Goal: Contribute content: Add original content to the website for others to see

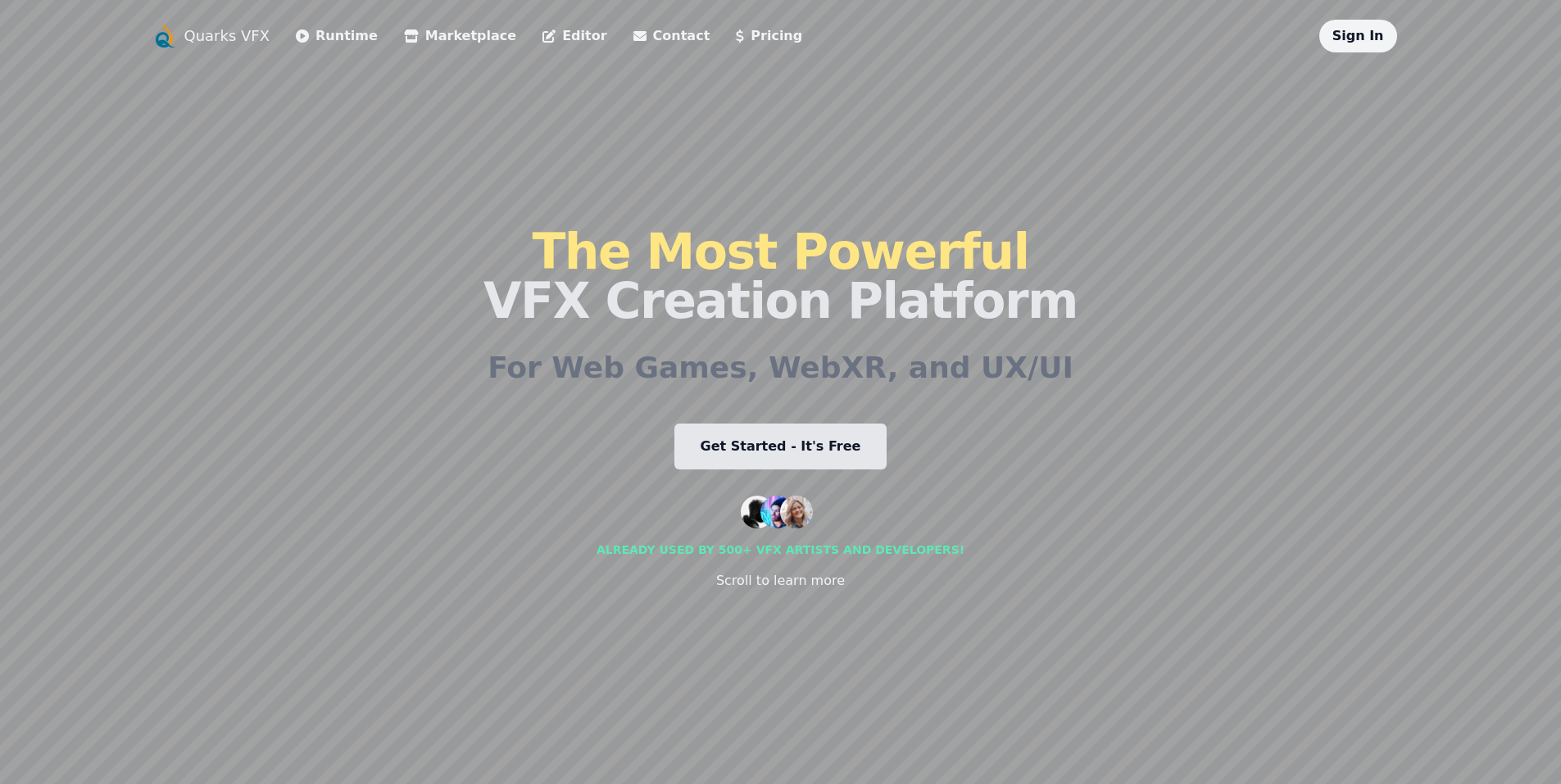
click at [404, 41] on link "Marketplace" at bounding box center [459, 36] width 112 height 19
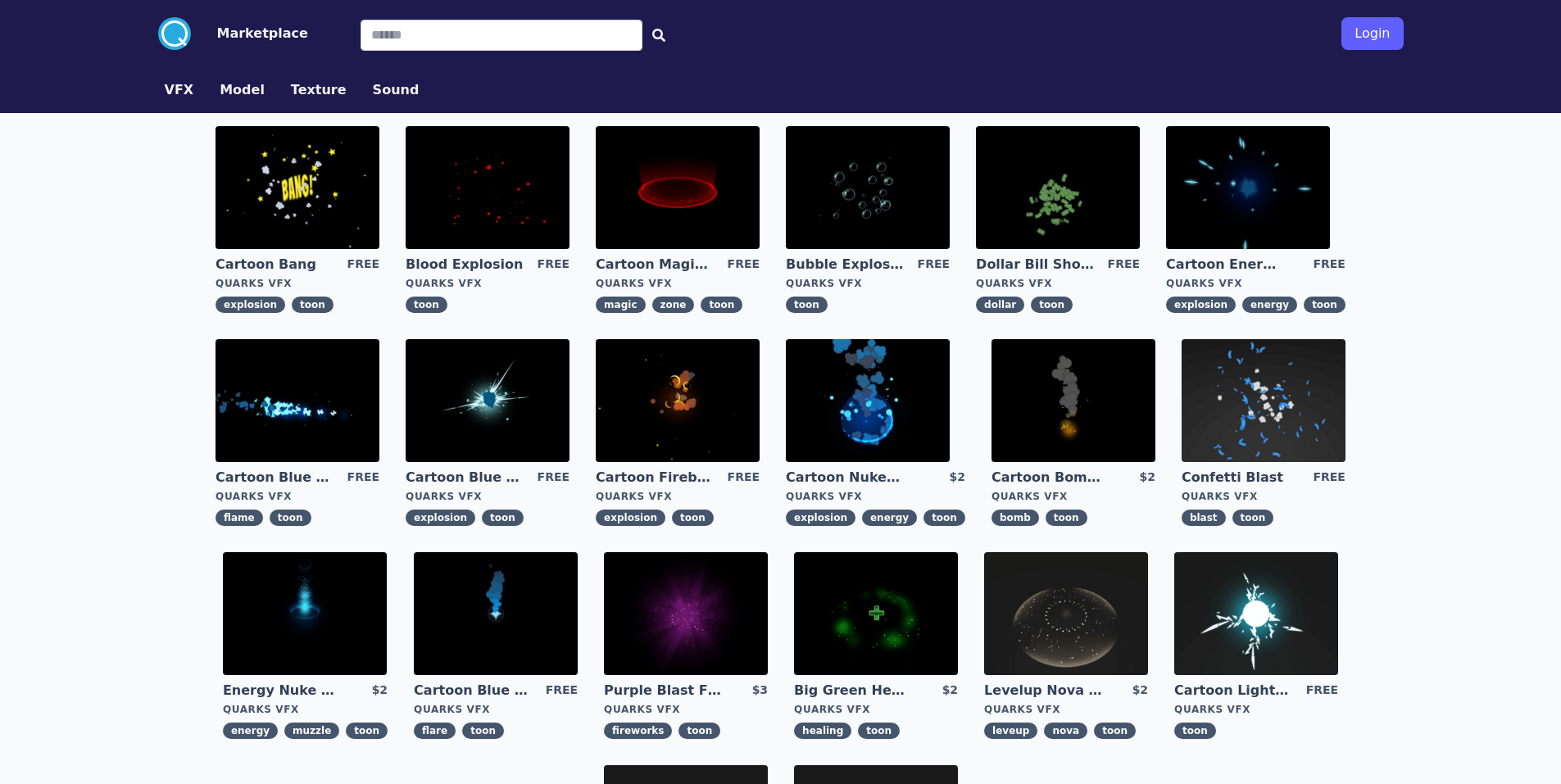
click at [862, 380] on img at bounding box center [867, 401] width 163 height 123
click at [476, 410] on img at bounding box center [488, 401] width 163 height 123
click at [298, 391] on img at bounding box center [297, 401] width 163 height 123
click at [724, 204] on img at bounding box center [677, 188] width 163 height 123
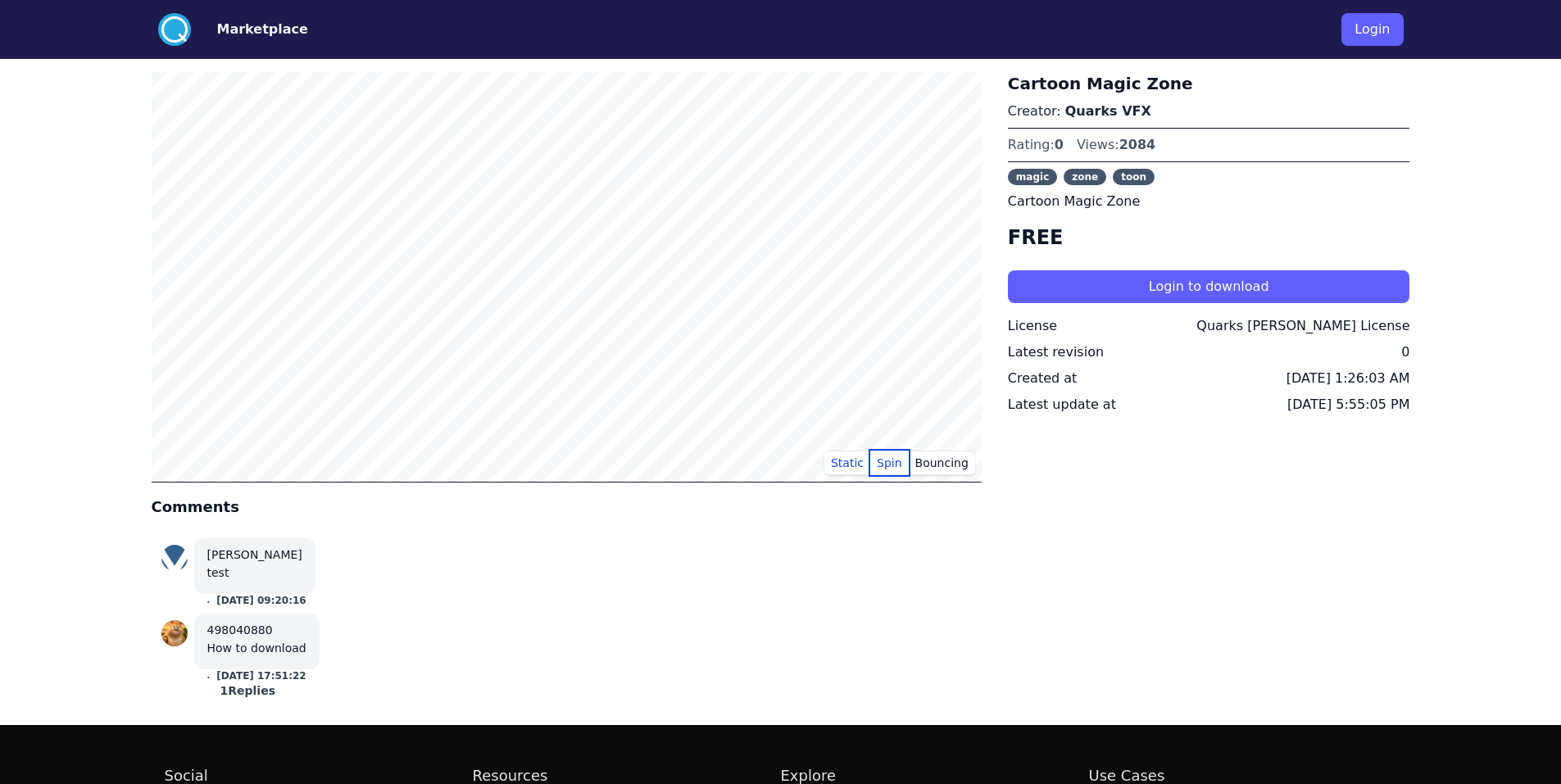
click at [896, 465] on button "Spin" at bounding box center [889, 462] width 39 height 24
click at [857, 461] on button "Static" at bounding box center [847, 462] width 46 height 24
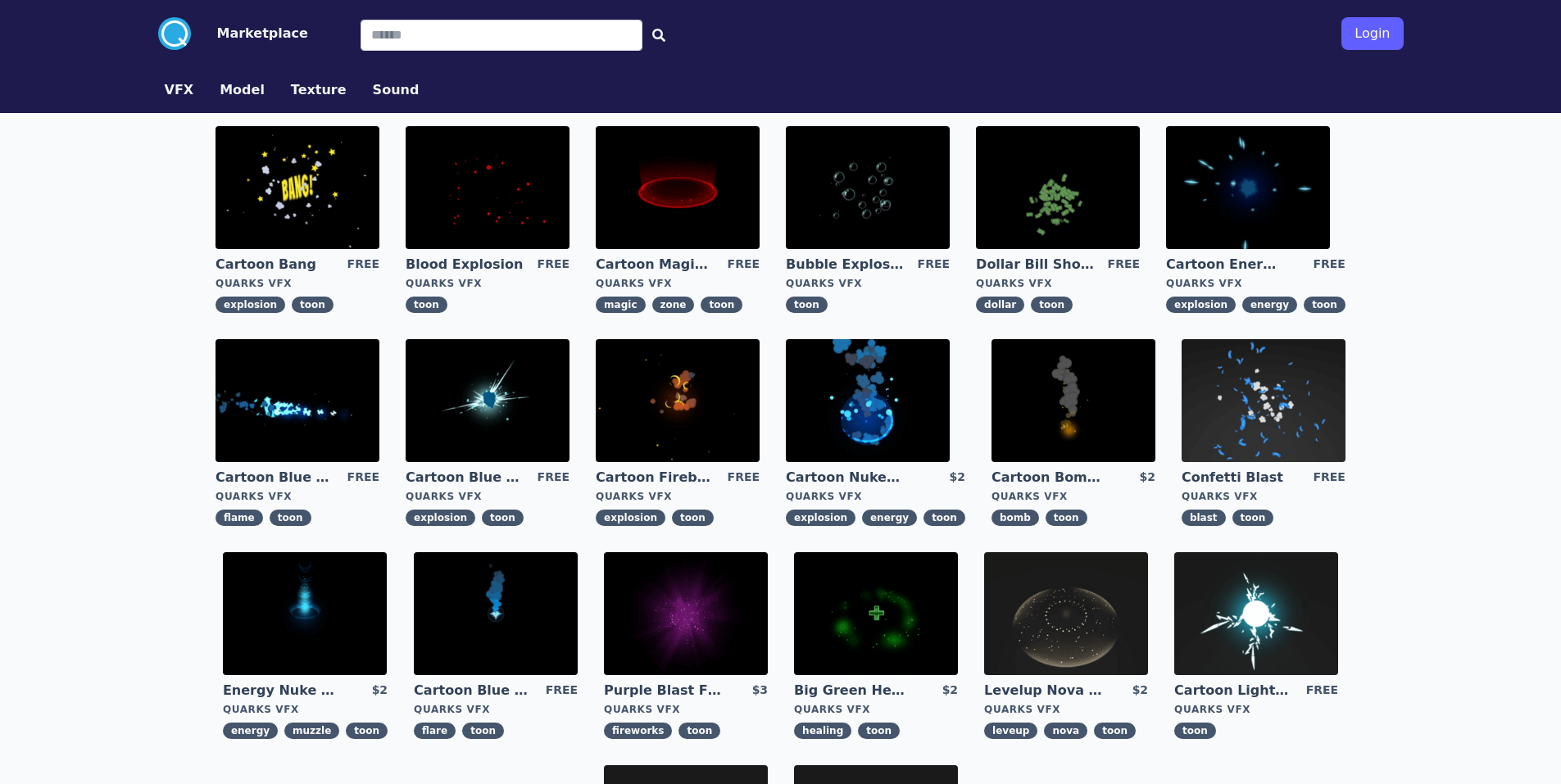
click at [872, 204] on img at bounding box center [867, 188] width 163 height 123
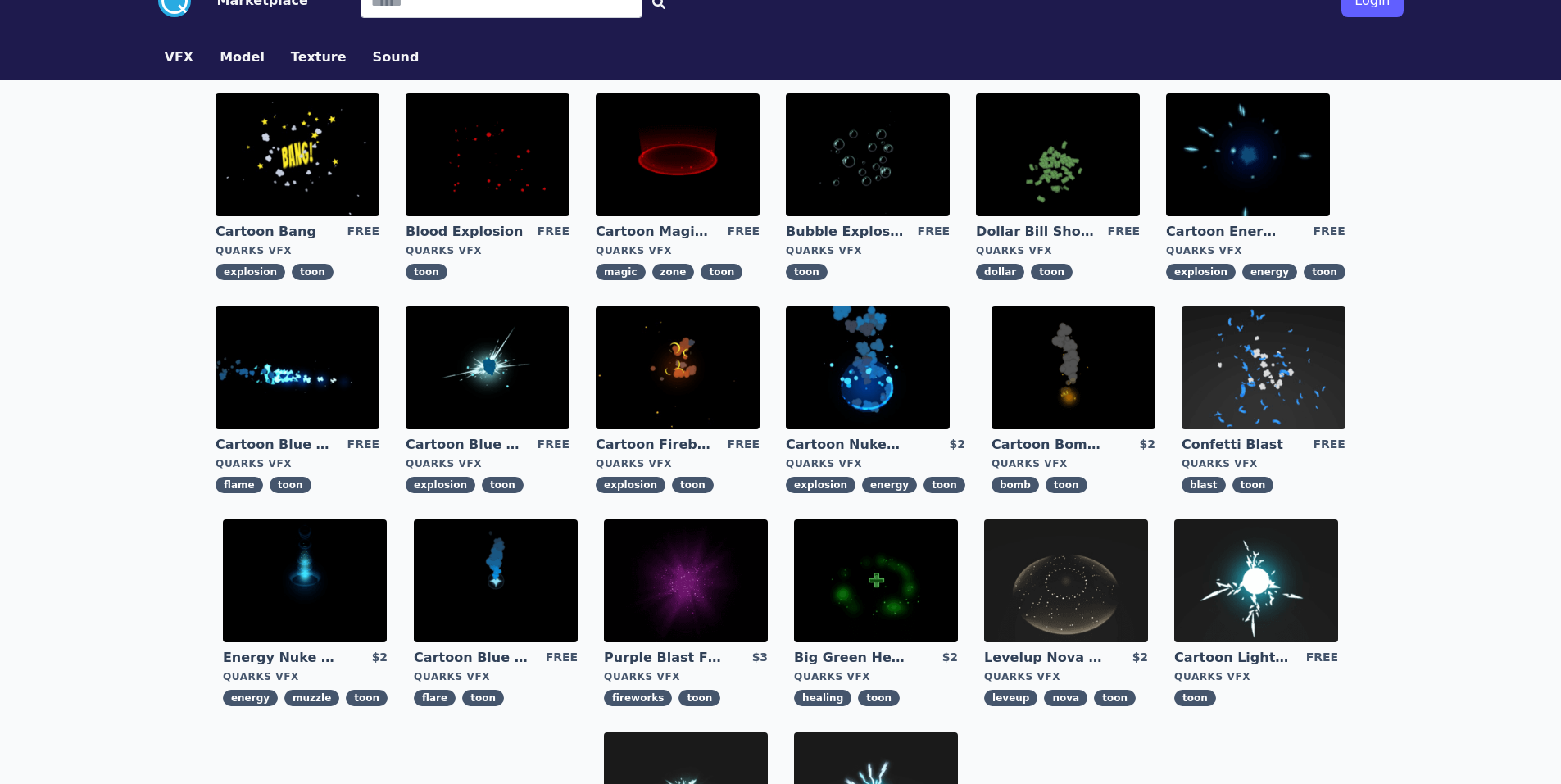
scroll to position [82, 0]
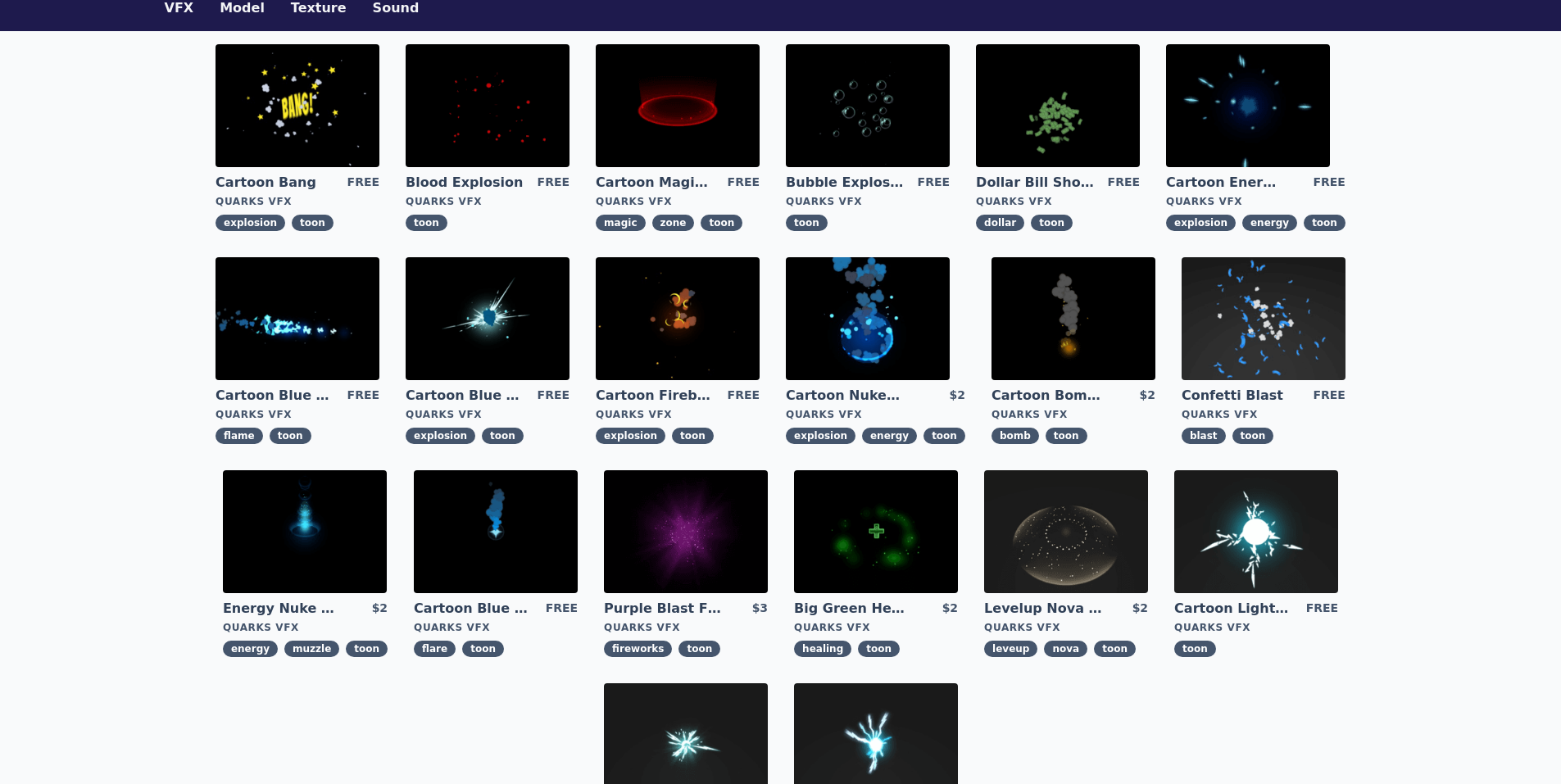
click at [1224, 553] on img at bounding box center [1255, 531] width 163 height 123
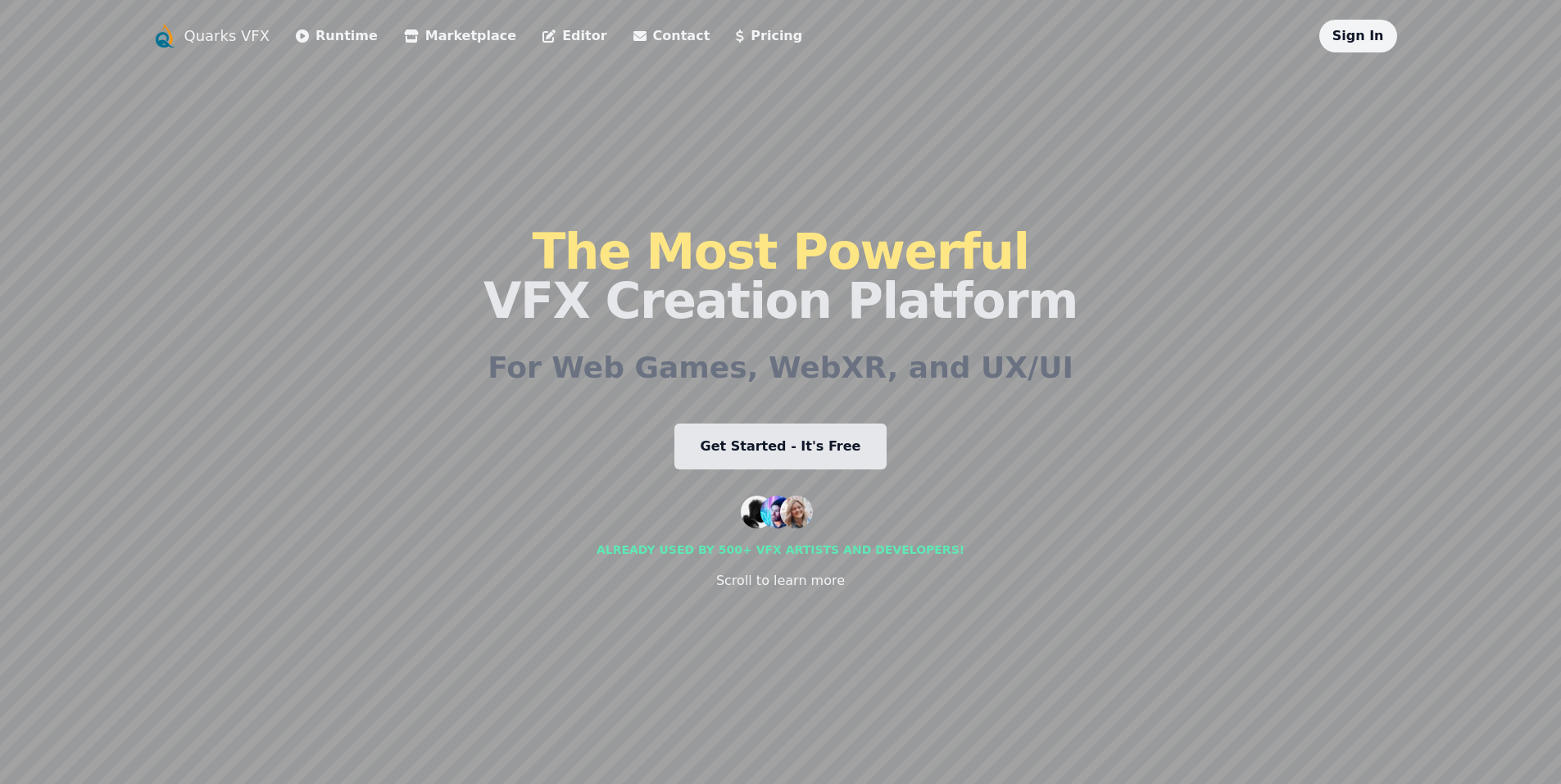
click at [318, 36] on link "Runtime" at bounding box center [337, 36] width 82 height 19
click at [715, 446] on link "Get Started - It's Free" at bounding box center [780, 445] width 213 height 46
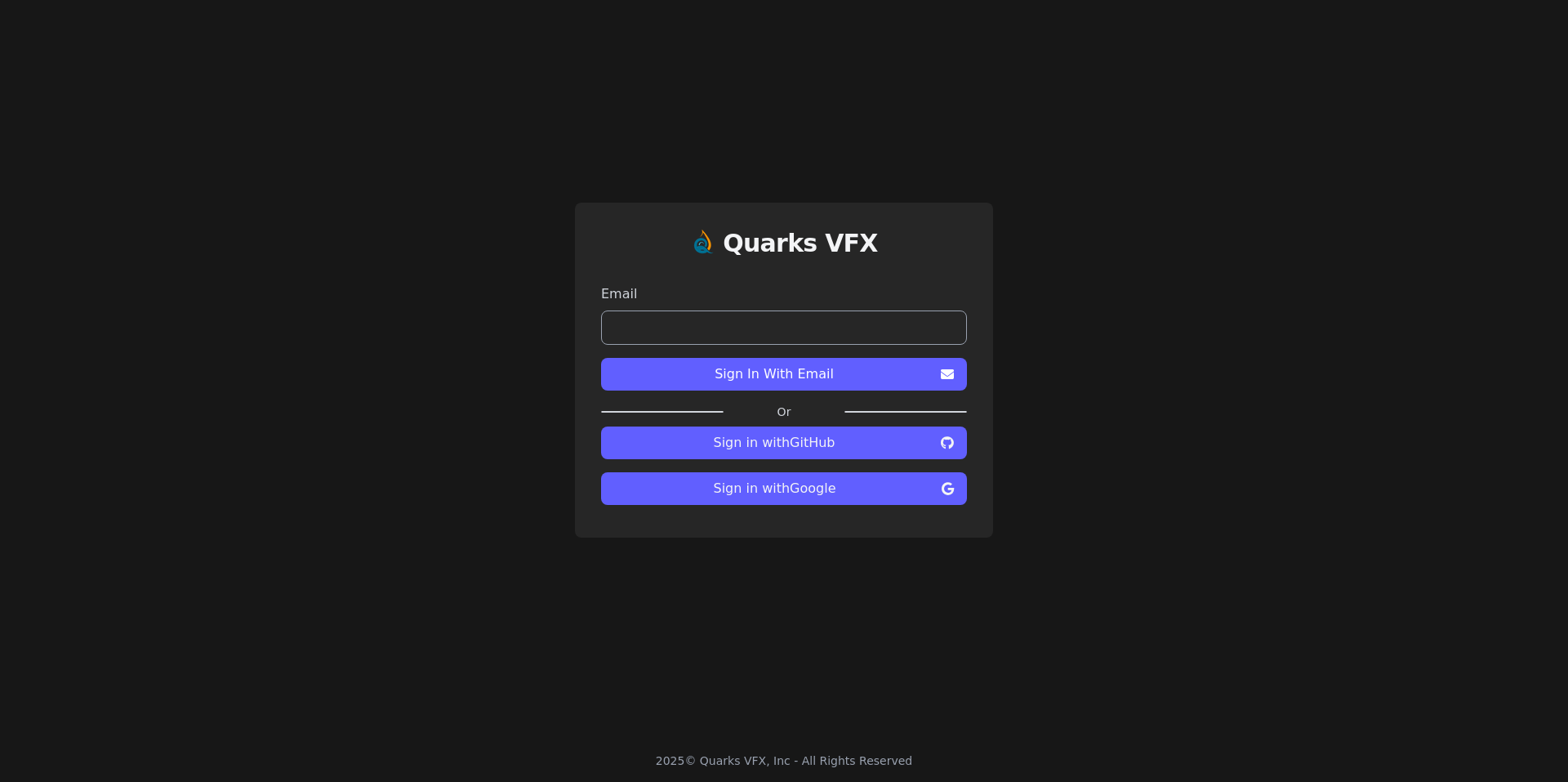
click at [740, 499] on button "Sign in with Google" at bounding box center [784, 489] width 366 height 33
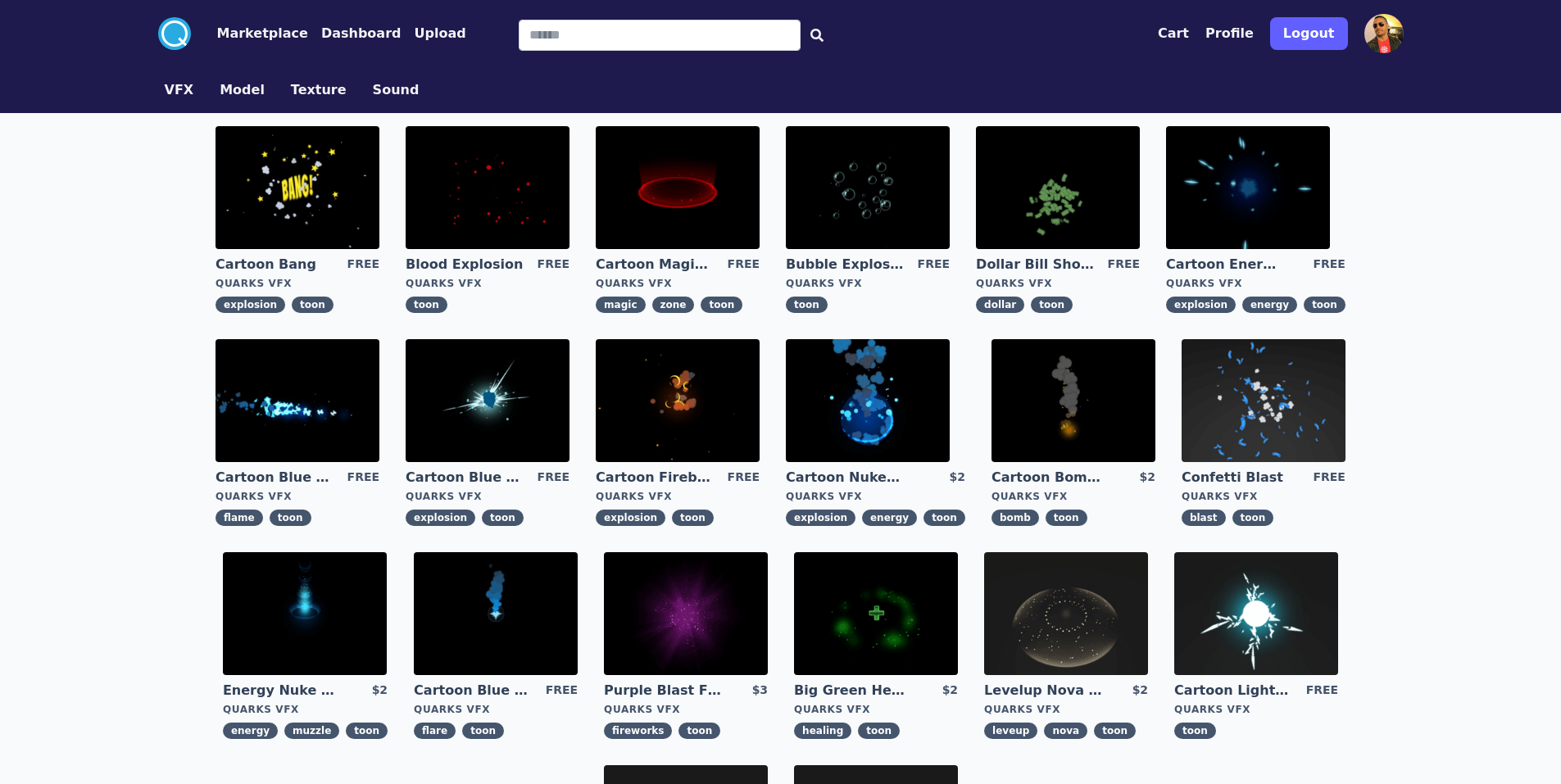
click at [232, 90] on button "Model" at bounding box center [242, 89] width 45 height 19
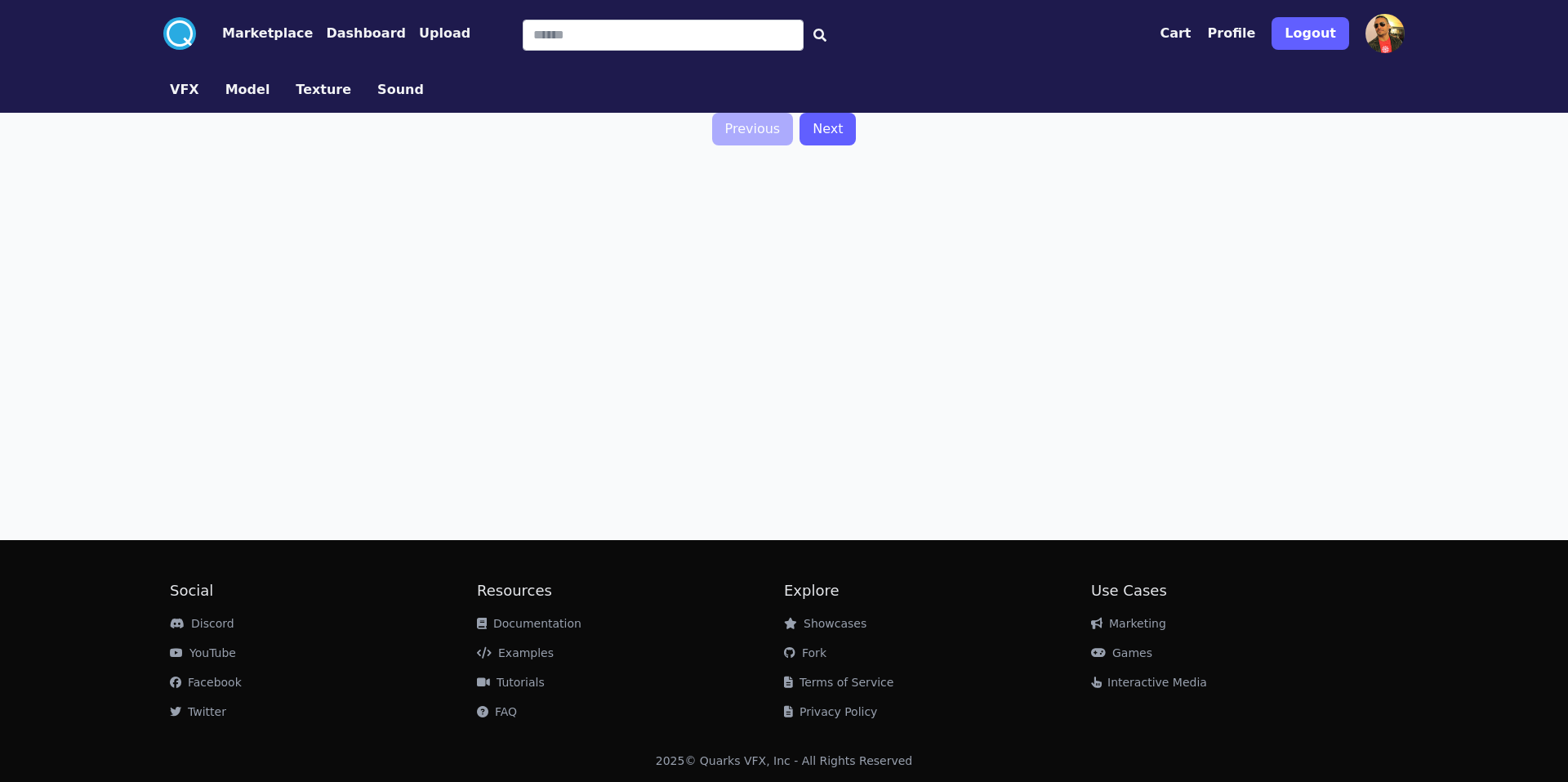
click at [303, 90] on button "Texture" at bounding box center [323, 89] width 55 height 19
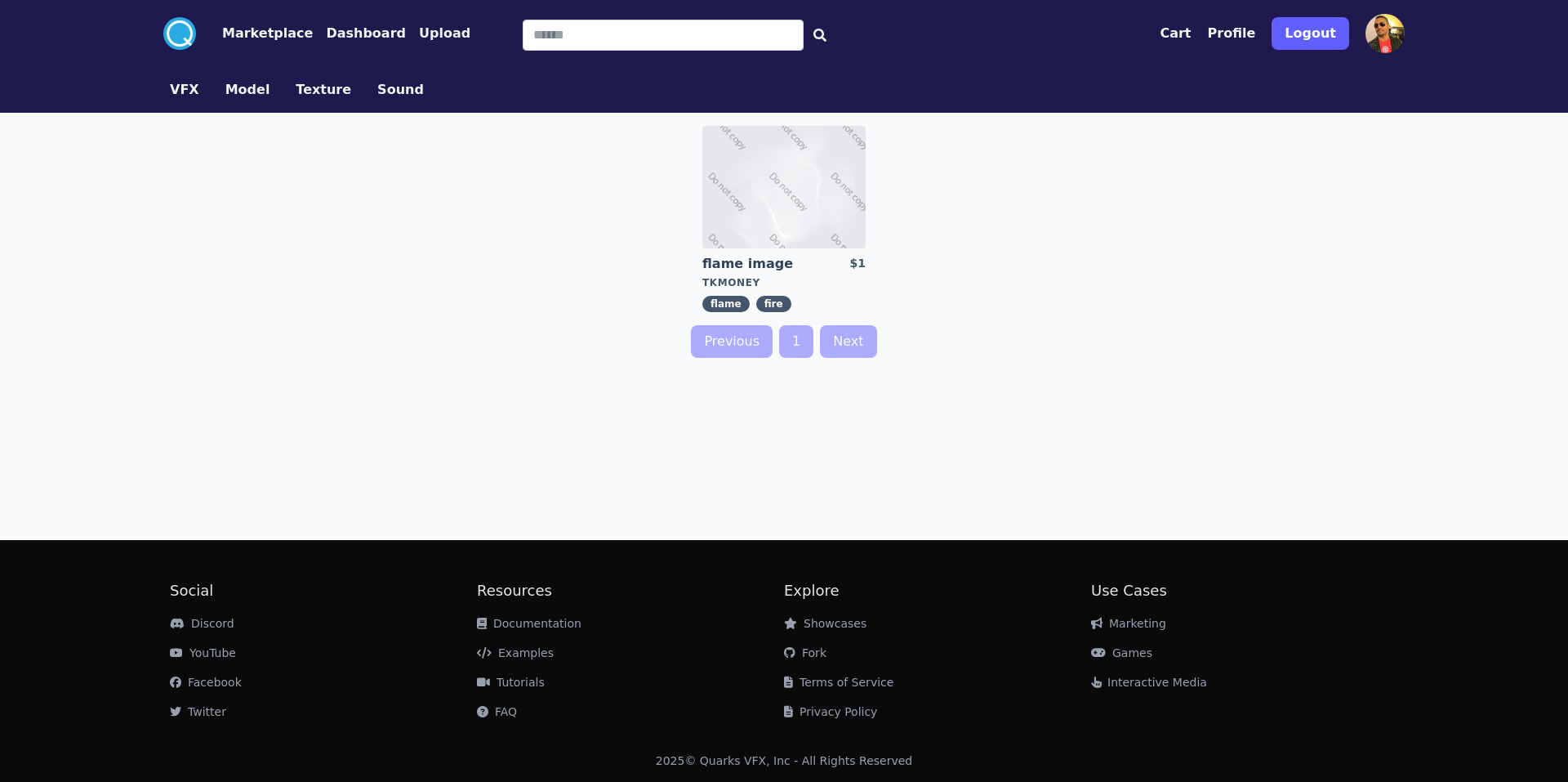
click at [389, 88] on button "Sound" at bounding box center [401, 89] width 47 height 19
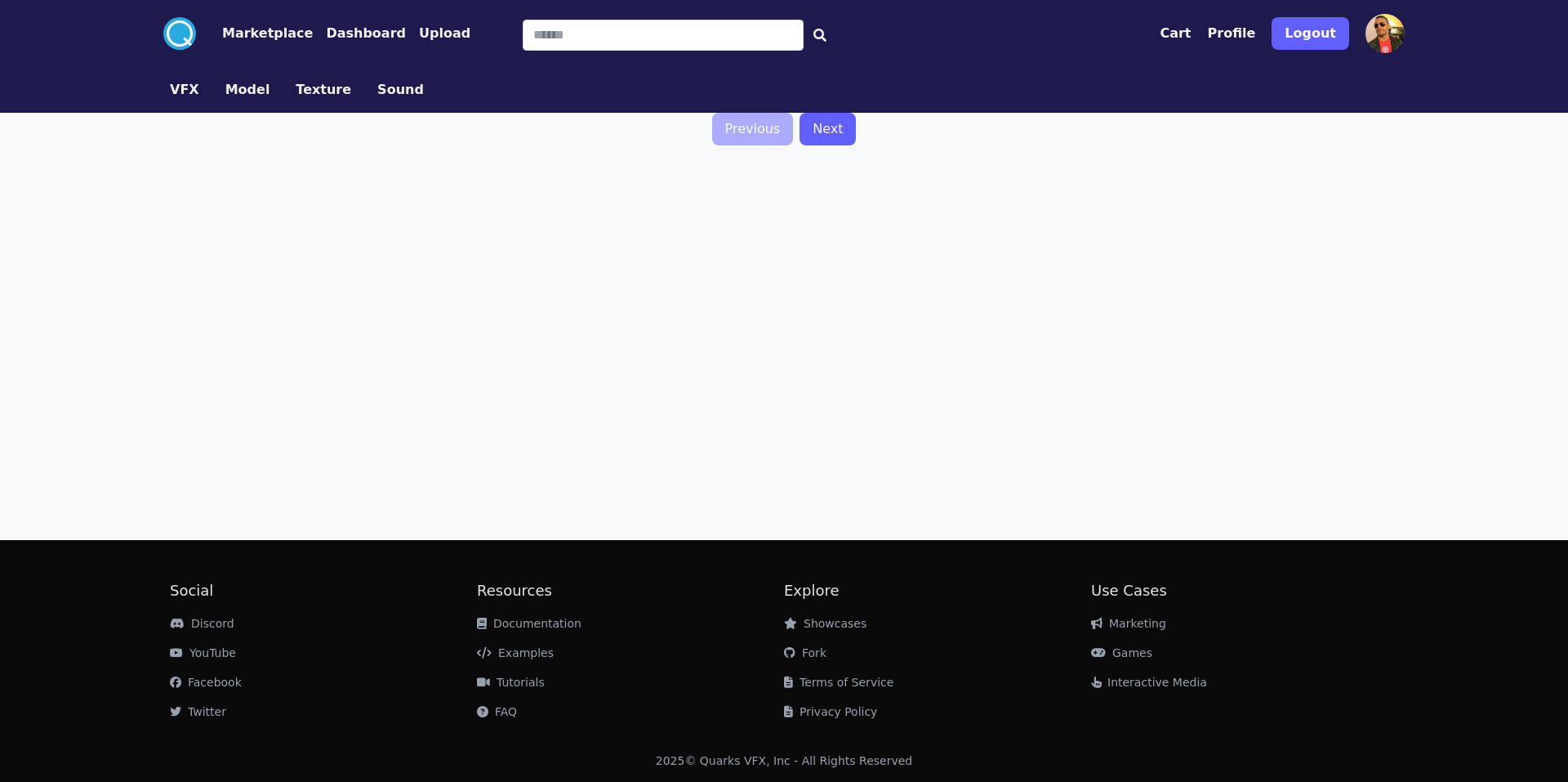
click at [181, 84] on button "VFX" at bounding box center [184, 89] width 29 height 19
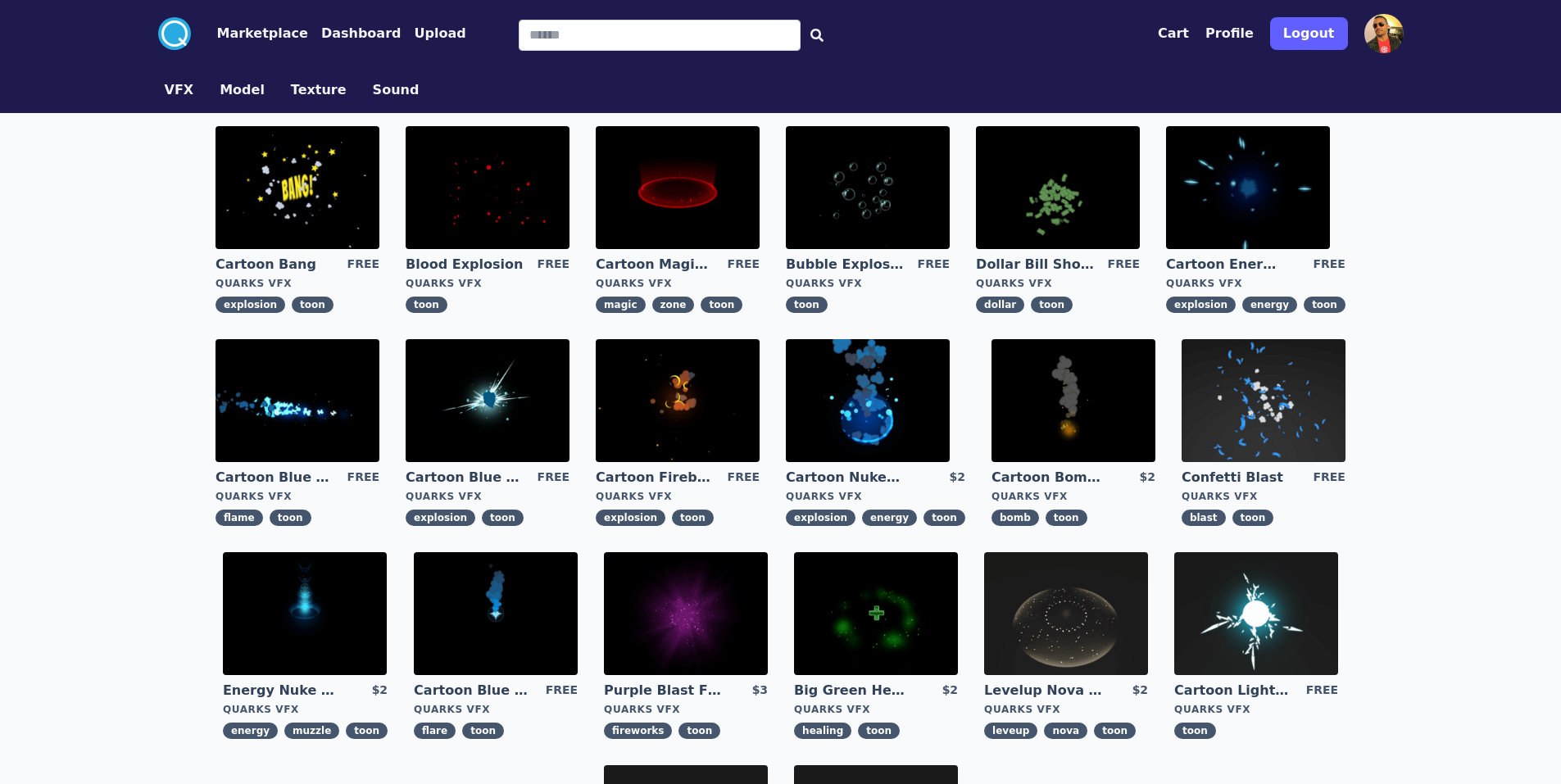
click at [348, 34] on button "Dashboard" at bounding box center [361, 33] width 80 height 19
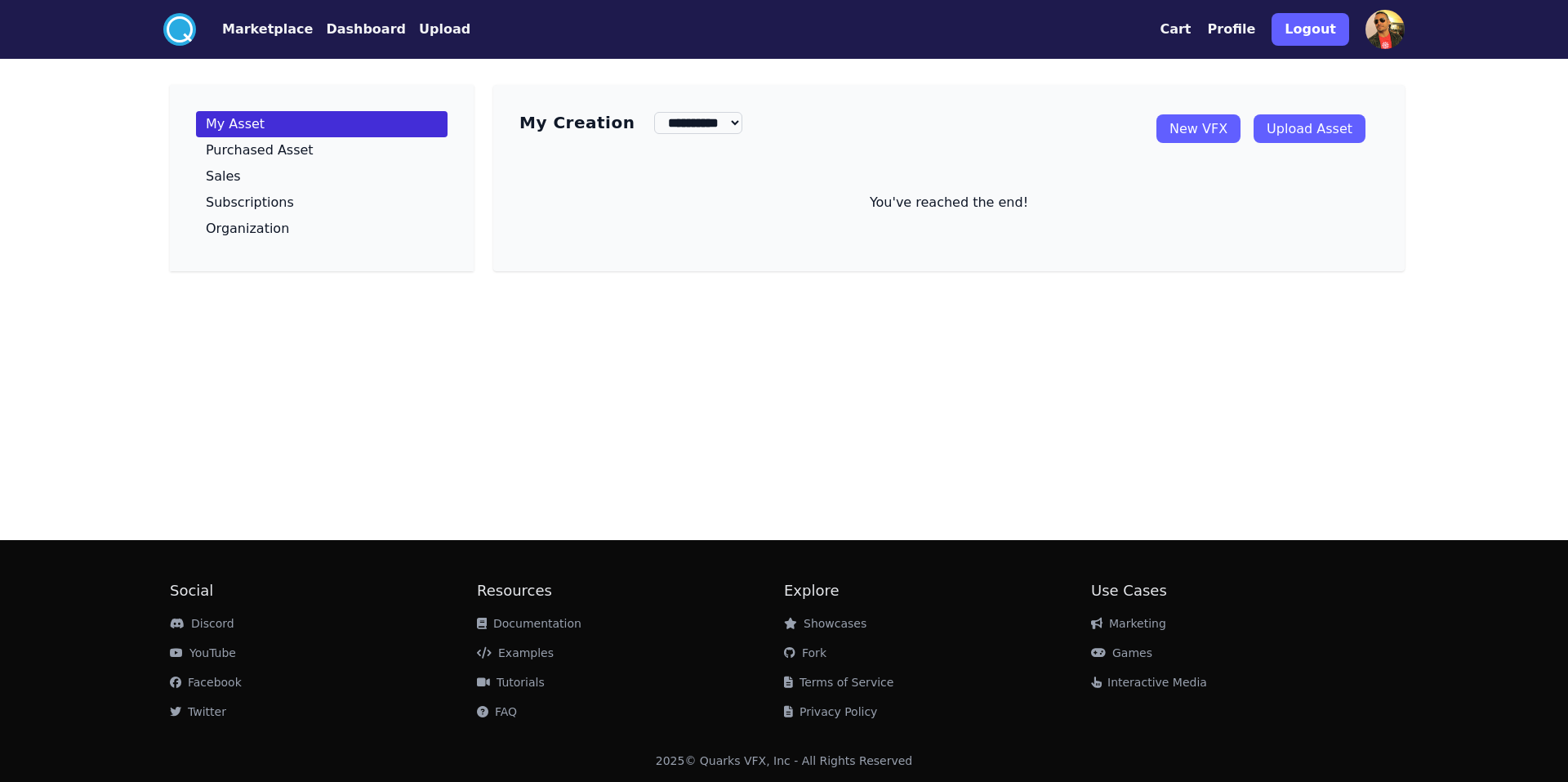
click at [1213, 133] on link "New VFX" at bounding box center [1198, 128] width 84 height 28
click at [189, 27] on circle at bounding box center [180, 29] width 33 height 33
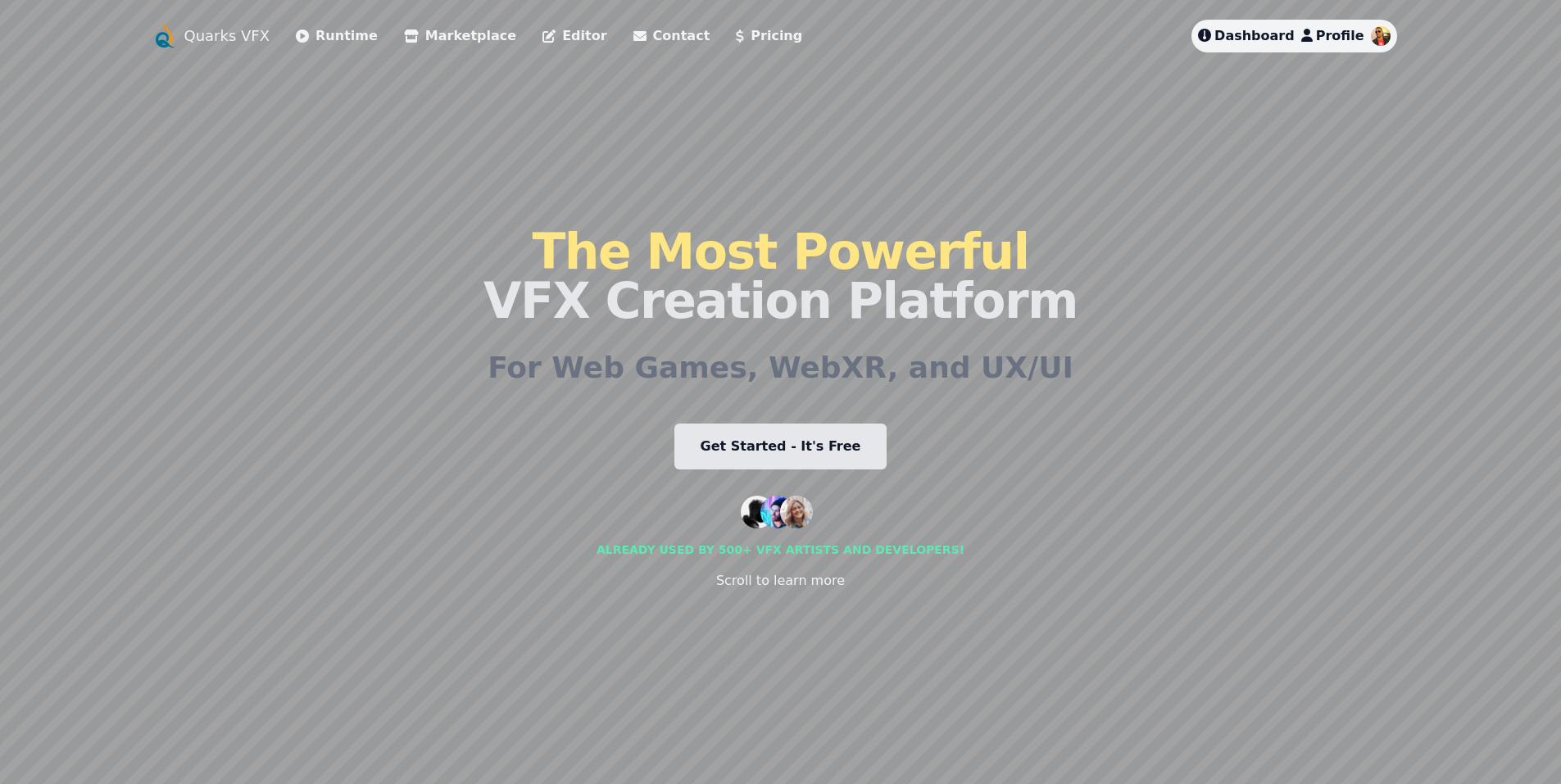
click at [542, 34] on link "Editor" at bounding box center [574, 36] width 64 height 19
